Goal: Information Seeking & Learning: Learn about a topic

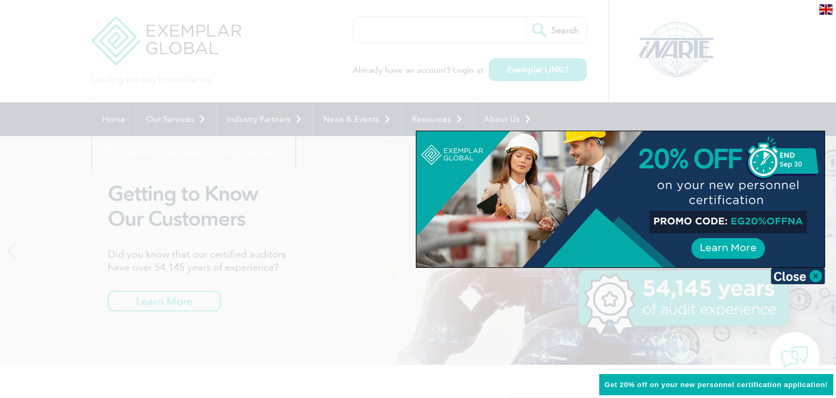
click at [828, 16] on div "en" at bounding box center [826, 9] width 20 height 18
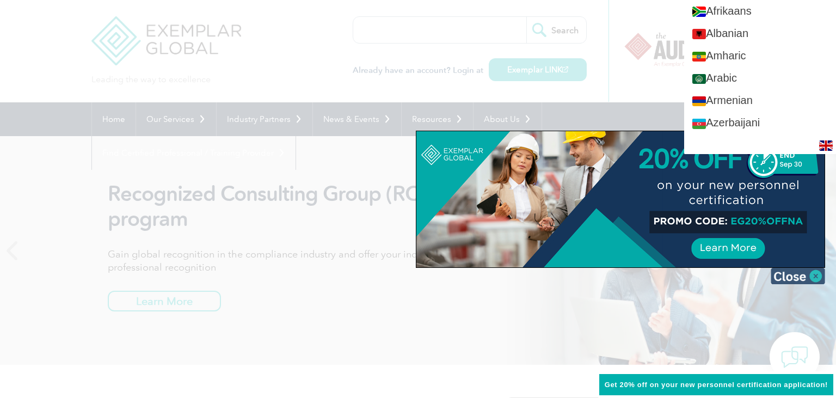
click at [818, 274] on img at bounding box center [798, 276] width 54 height 16
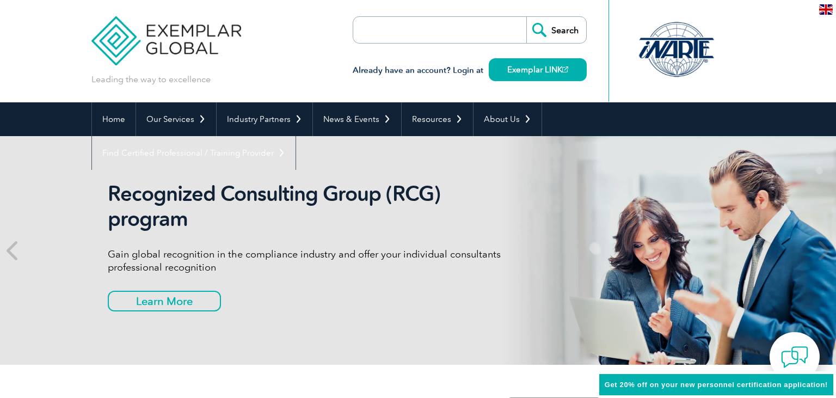
click at [822, 11] on img at bounding box center [827, 9] width 14 height 10
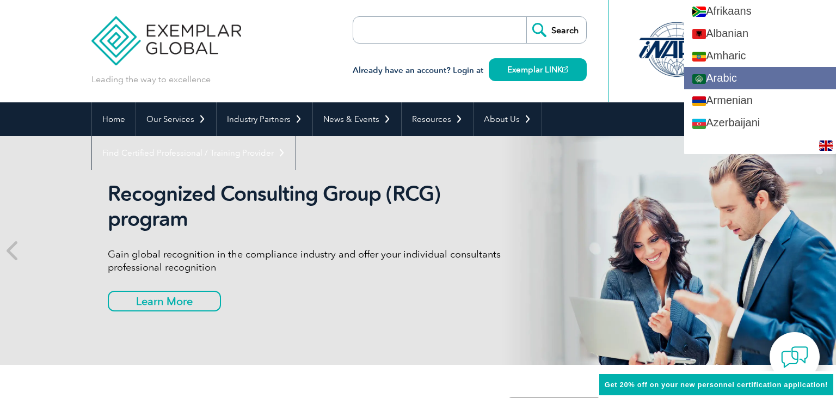
click at [753, 81] on link "Arabic" at bounding box center [761, 78] width 152 height 22
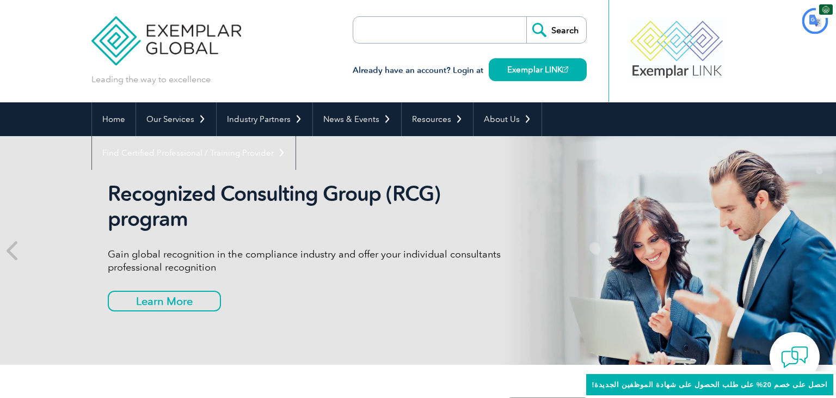
type input "يبحث"
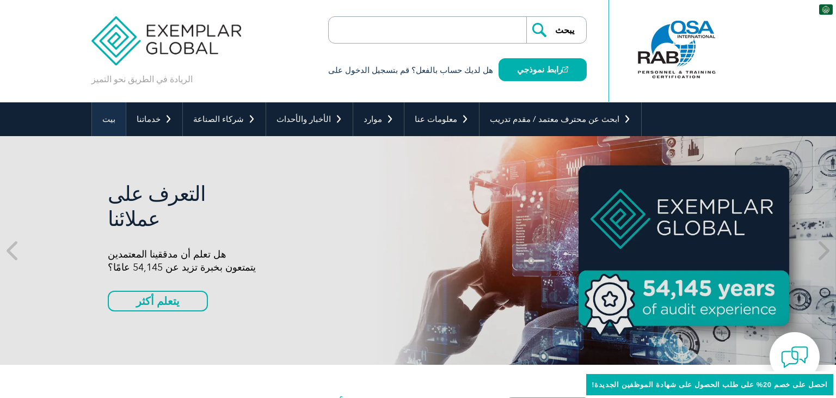
click at [113, 127] on link "بيت" at bounding box center [109, 119] width 34 height 34
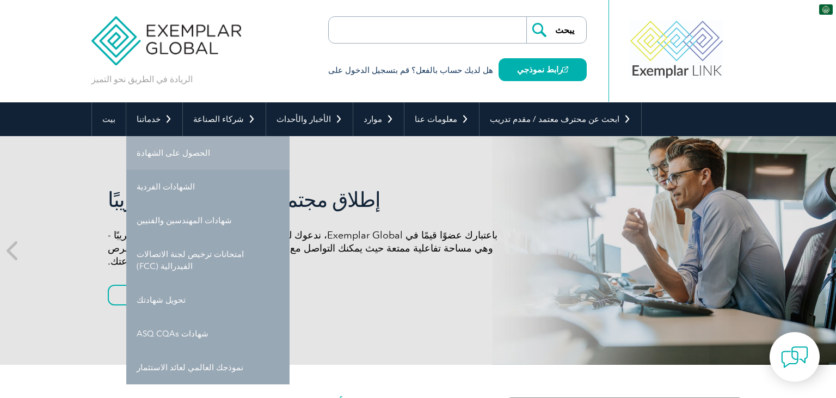
click at [173, 156] on font "الحصول على الشهادة" at bounding box center [174, 153] width 74 height 10
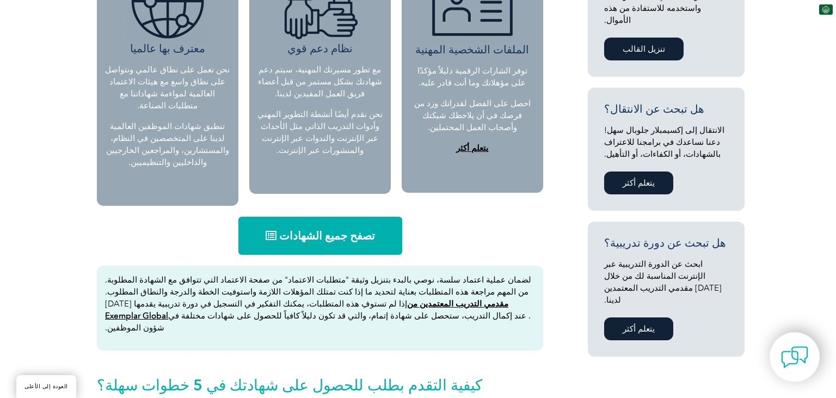
scroll to position [452, 0]
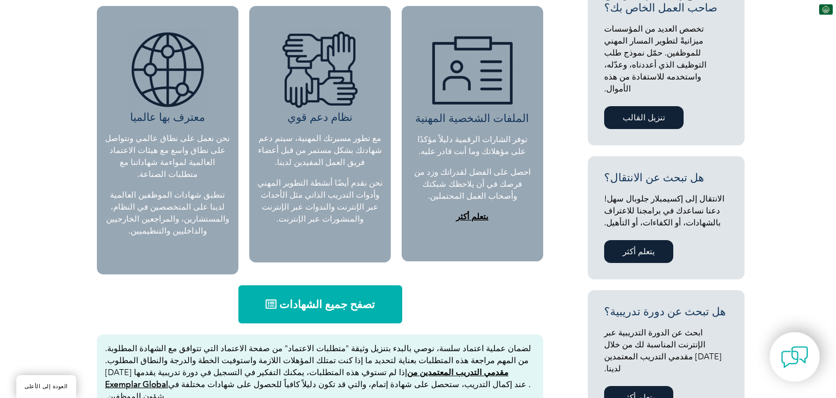
click at [340, 310] on font "تصفح جميع الشهادات" at bounding box center [327, 304] width 96 height 13
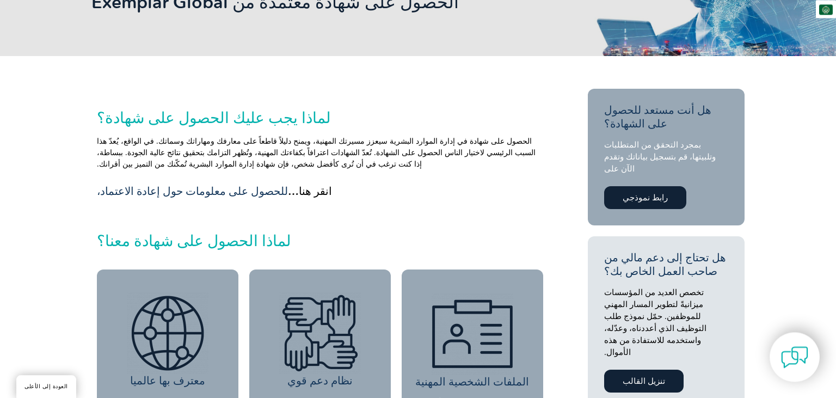
scroll to position [0, 0]
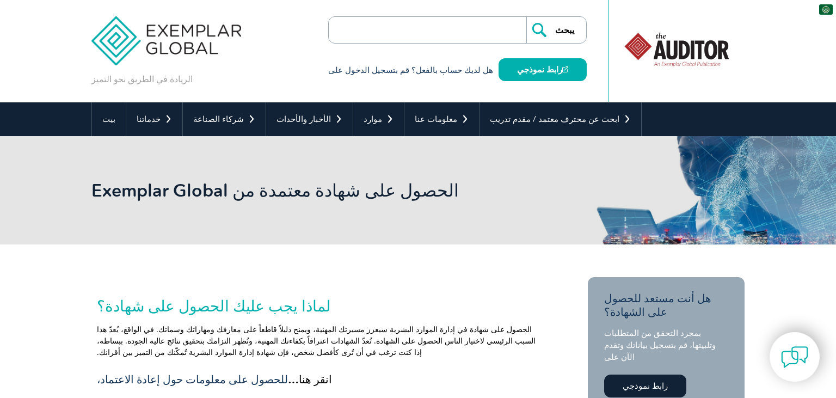
click at [437, 31] on input "search" at bounding box center [391, 30] width 114 height 26
type input "التحقق"
click at [527, 17] on input "يبحث" at bounding box center [557, 30] width 60 height 26
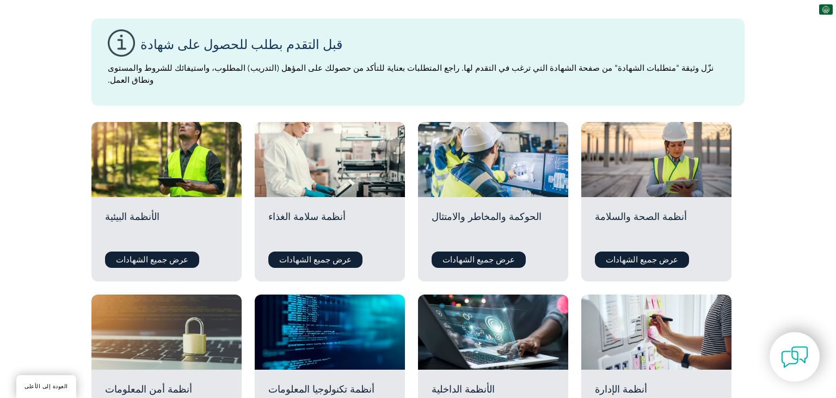
scroll to position [283, 0]
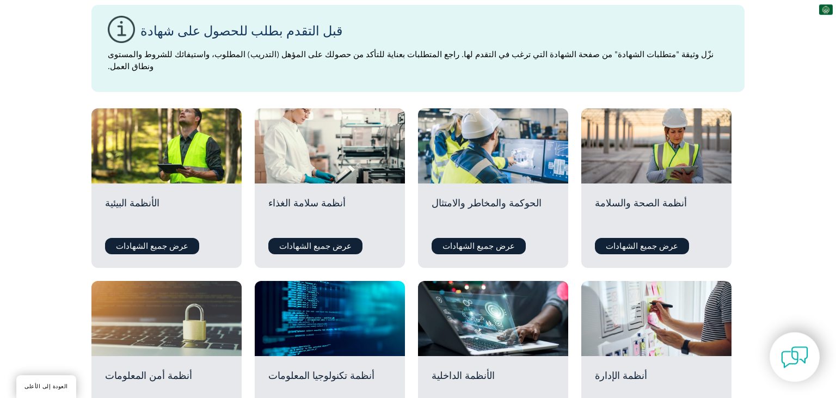
click at [484, 200] on font "الحوكمة والمخاطر والامتثال" at bounding box center [487, 203] width 110 height 12
click at [493, 237] on div "الحوكمة والمخاطر والامتثال عرض جميع الشهادات" at bounding box center [493, 226] width 150 height 84
click at [496, 248] on font "عرض جميع الشهادات" at bounding box center [479, 246] width 72 height 10
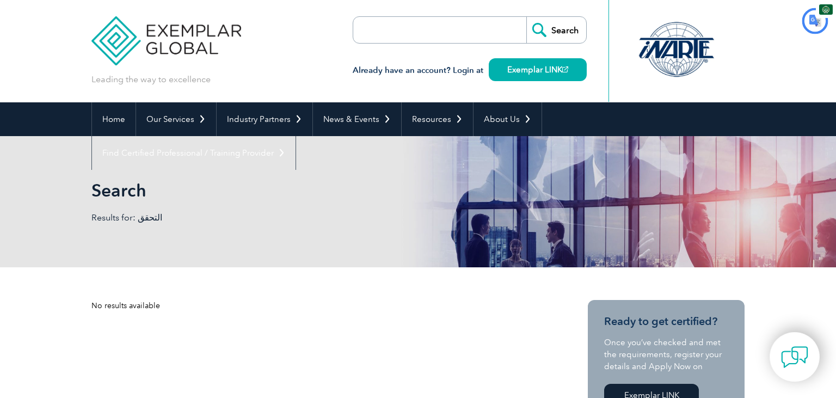
type input "يبحث"
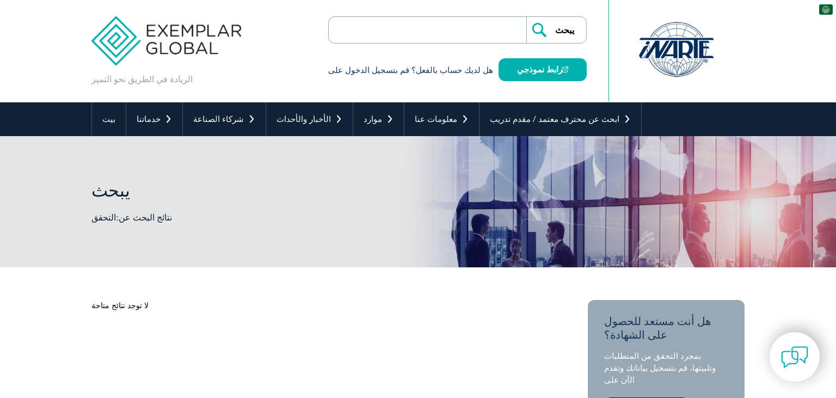
click at [445, 38] on input "search" at bounding box center [391, 30] width 114 height 26
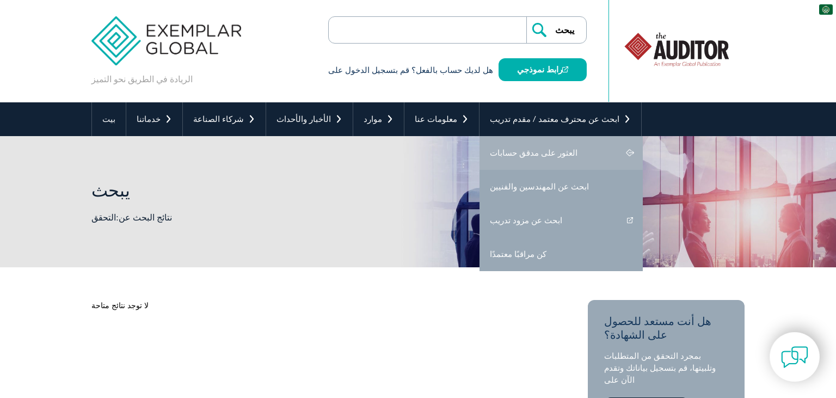
click at [543, 152] on font "العثور على مدقق حسابات" at bounding box center [534, 153] width 88 height 10
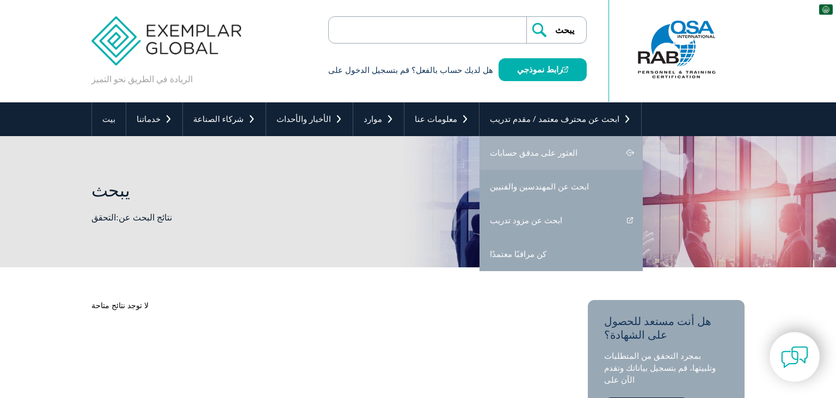
click at [540, 149] on font "العثور على مدقق حسابات" at bounding box center [534, 153] width 88 height 10
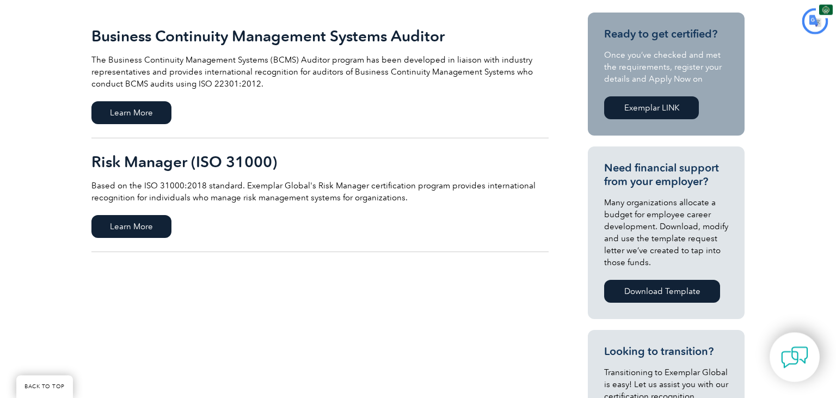
type input "يبحث"
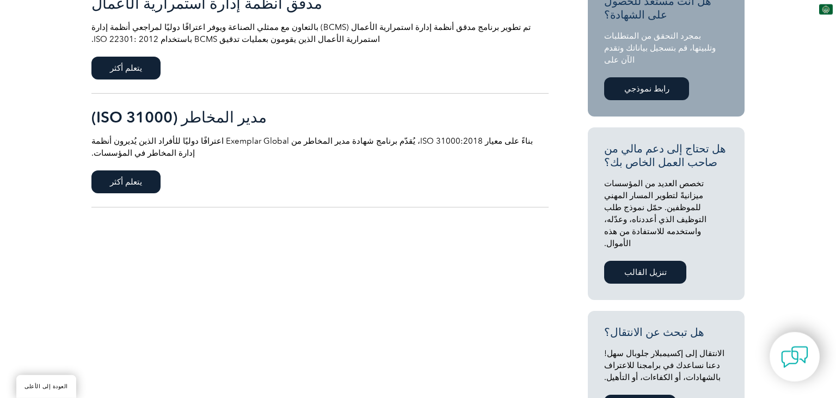
scroll to position [299, 0]
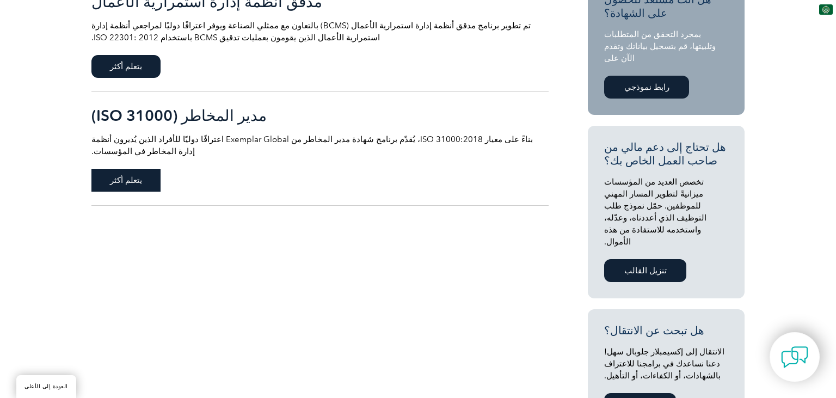
click at [124, 185] on font "يتعلم أكثر" at bounding box center [126, 180] width 32 height 10
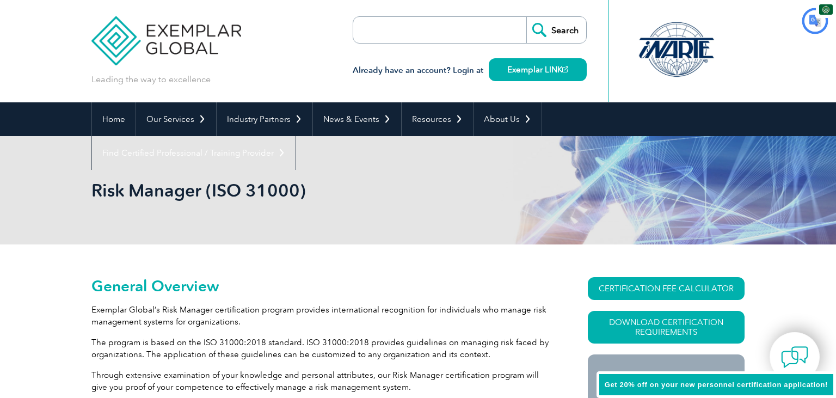
type input "يبحث"
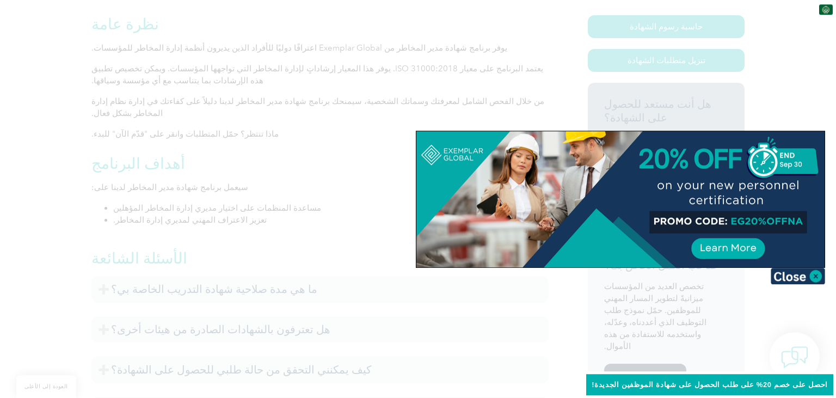
scroll to position [260, 0]
click at [817, 279] on img at bounding box center [798, 276] width 54 height 16
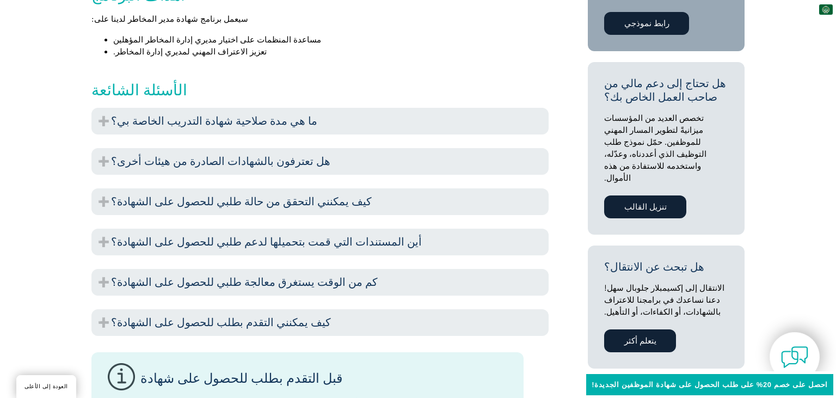
scroll to position [424, 0]
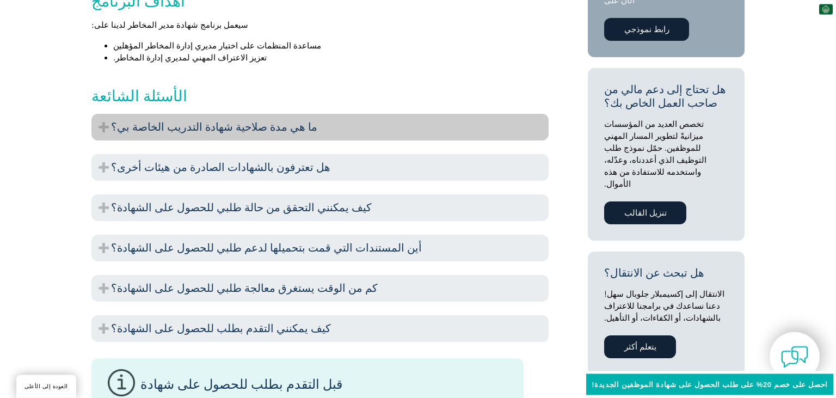
click at [437, 129] on h3 "ما هي مدة صلاحية شهادة التدريب الخاصة بي؟" at bounding box center [319, 127] width 457 height 27
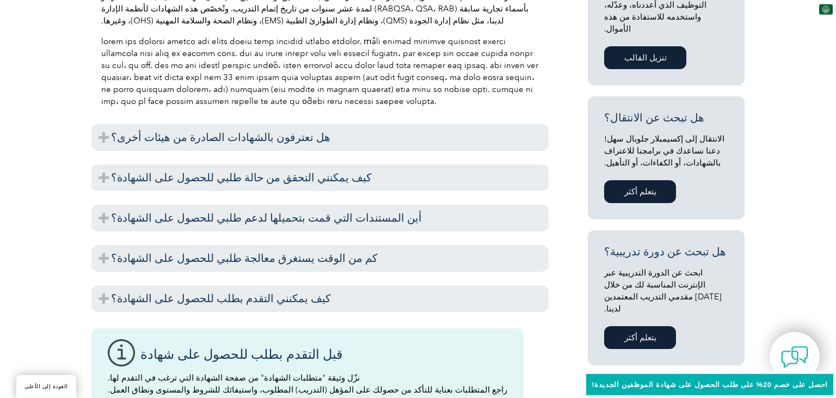
scroll to position [575, 0]
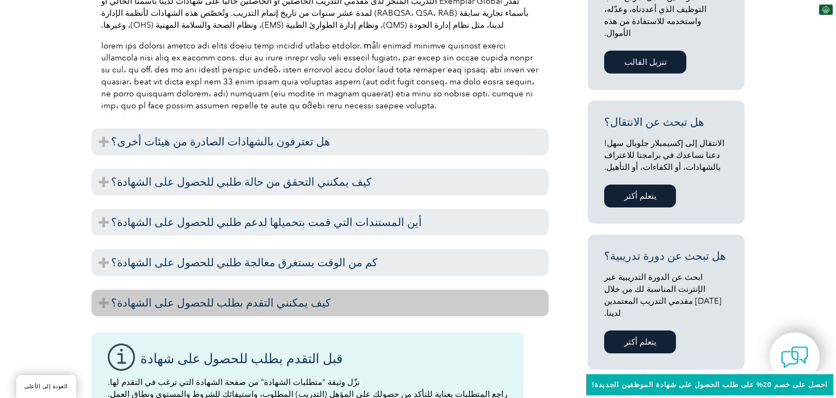
click at [355, 306] on h3 "كيف يمكنني التقدم بطلب للحصول على الشهادة؟" at bounding box center [319, 303] width 457 height 27
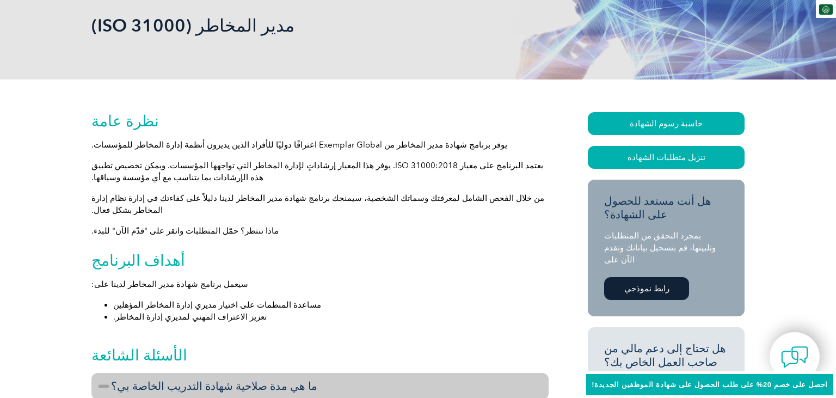
scroll to position [0, 0]
